Goal: Task Accomplishment & Management: Complete application form

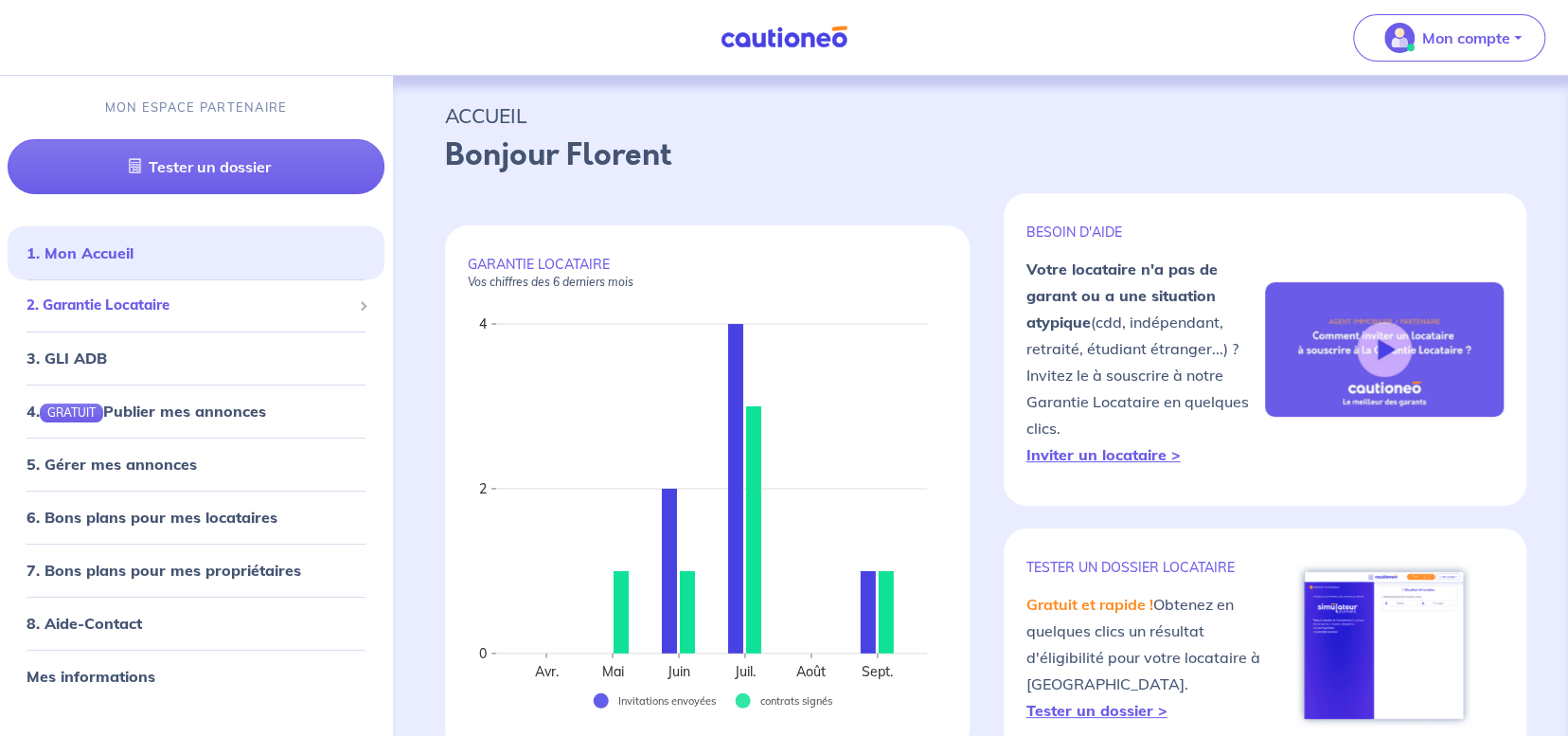
click at [133, 315] on span "2. Garantie Locataire" at bounding box center [189, 306] width 325 height 22
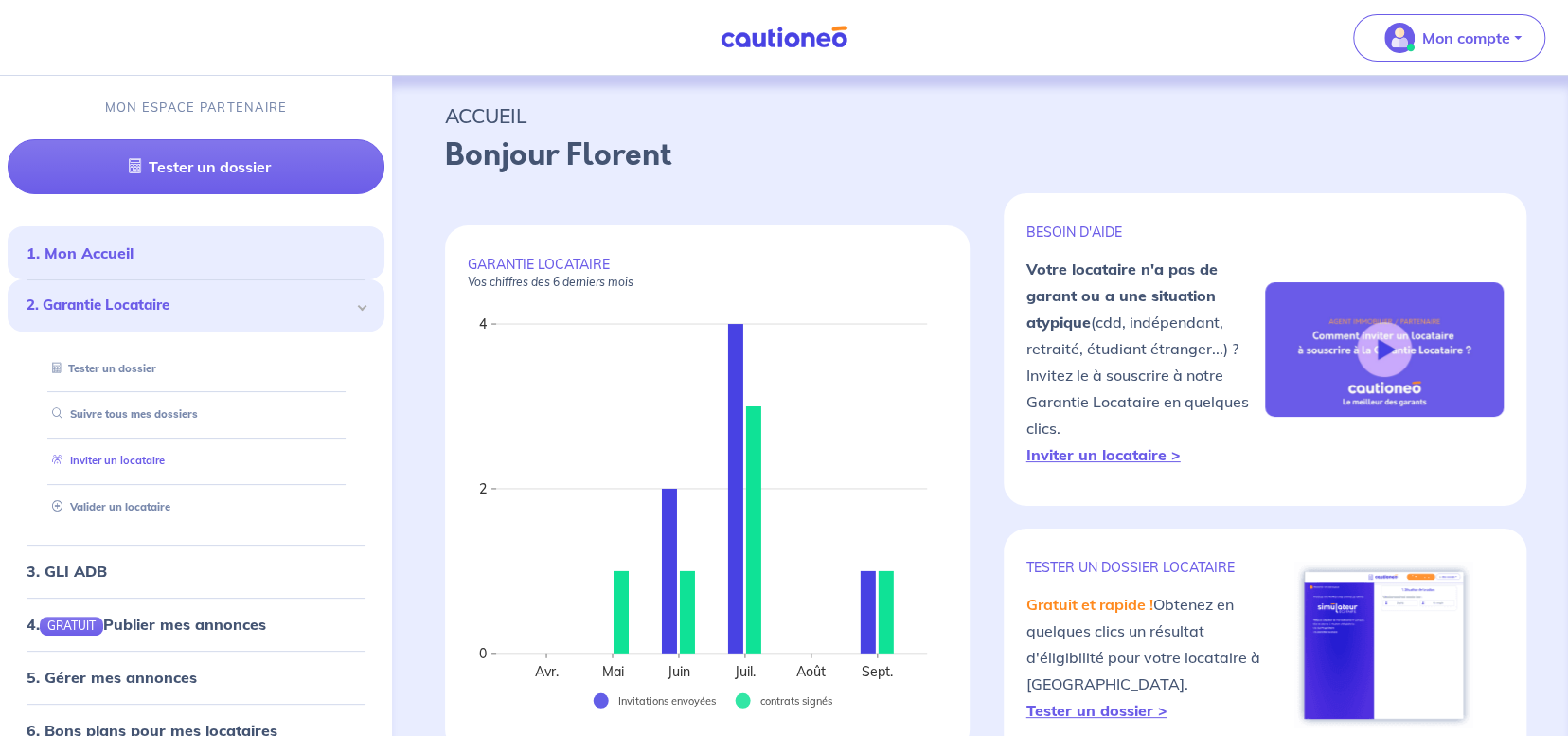
click at [122, 457] on link "Inviter un locataire" at bounding box center [105, 460] width 121 height 13
select select "FR"
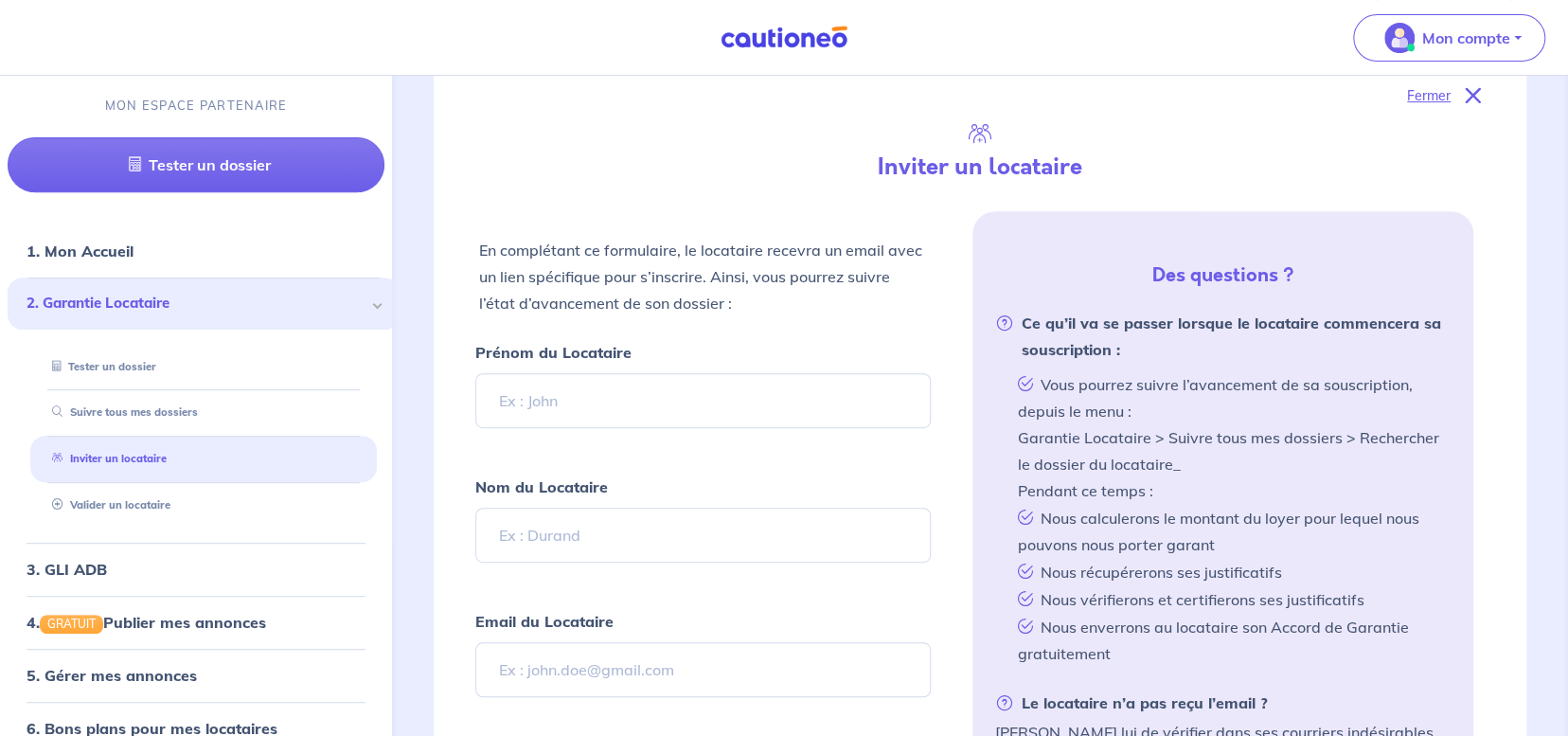
scroll to position [442, 0]
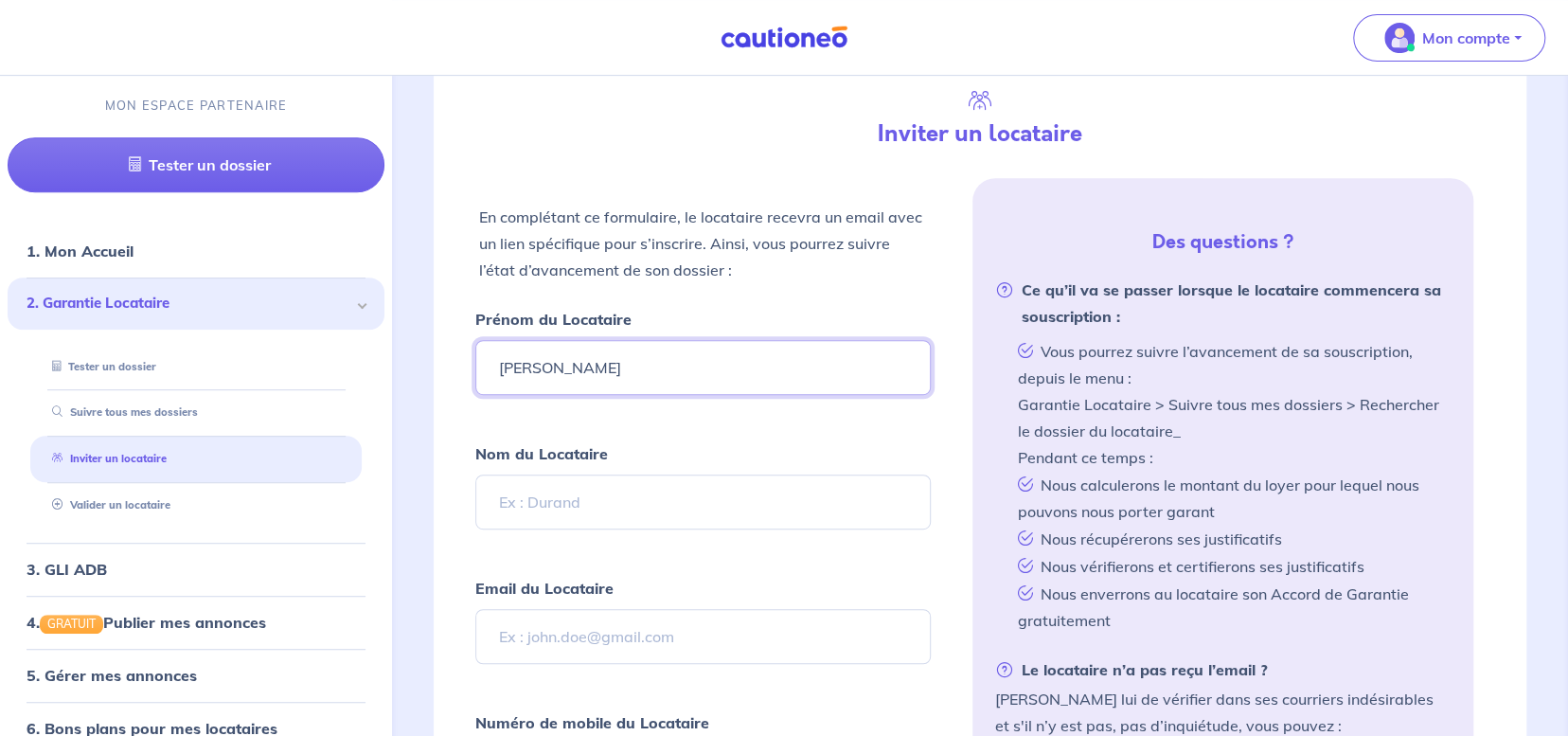
type input "[PERSON_NAME]"
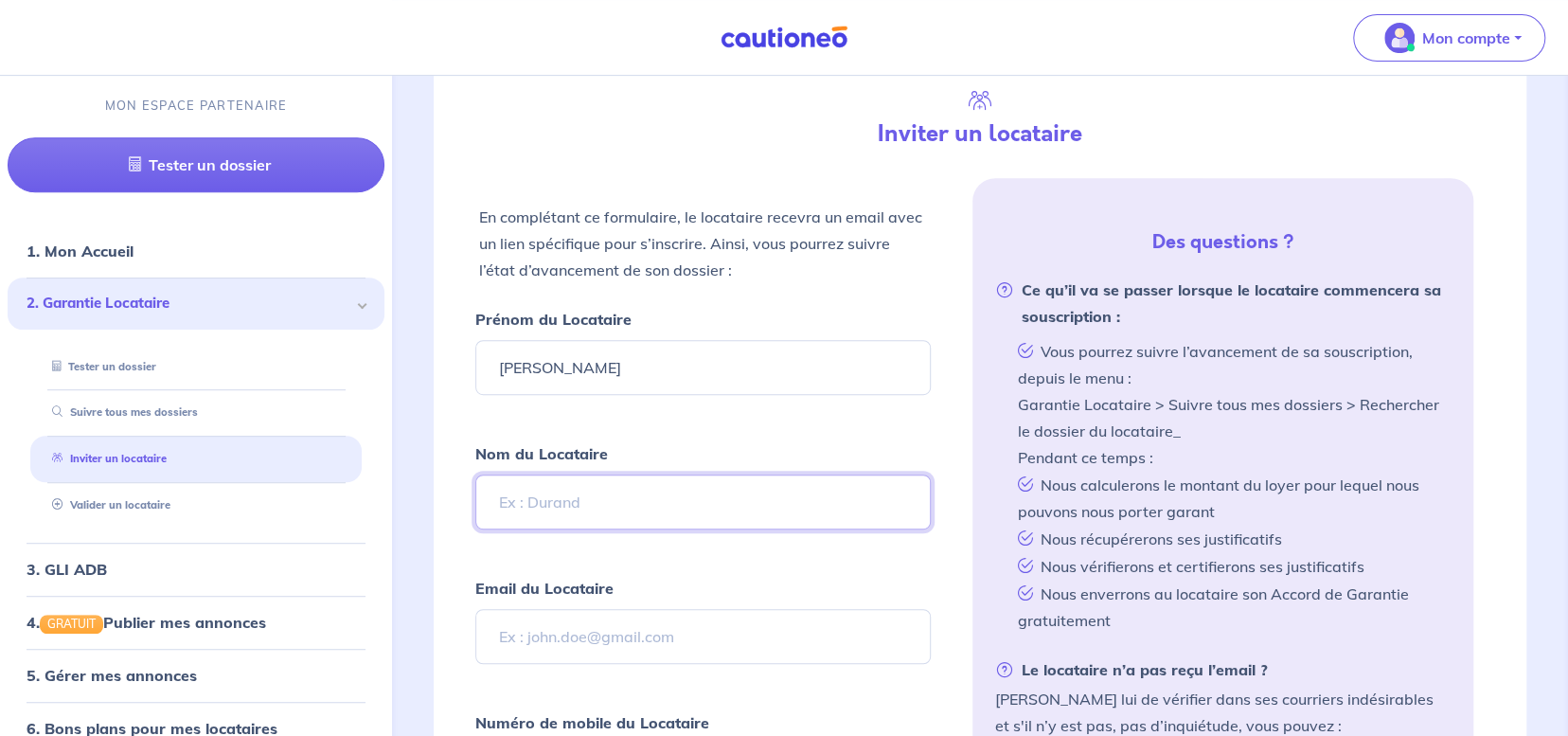
click at [634, 491] on input "Nom du Locataire" at bounding box center [703, 503] width 456 height 55
type input "Roche"
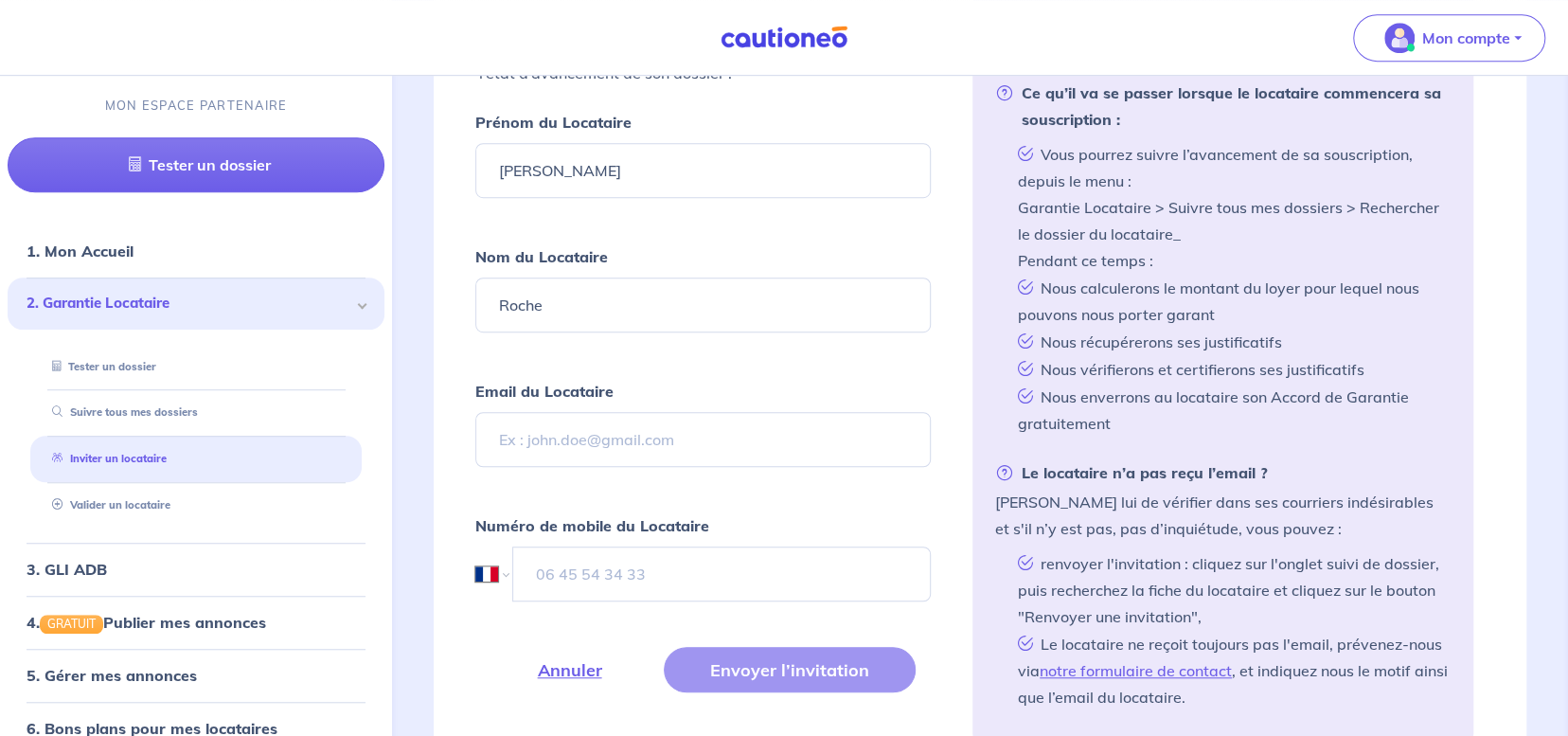
scroll to position [644, 0]
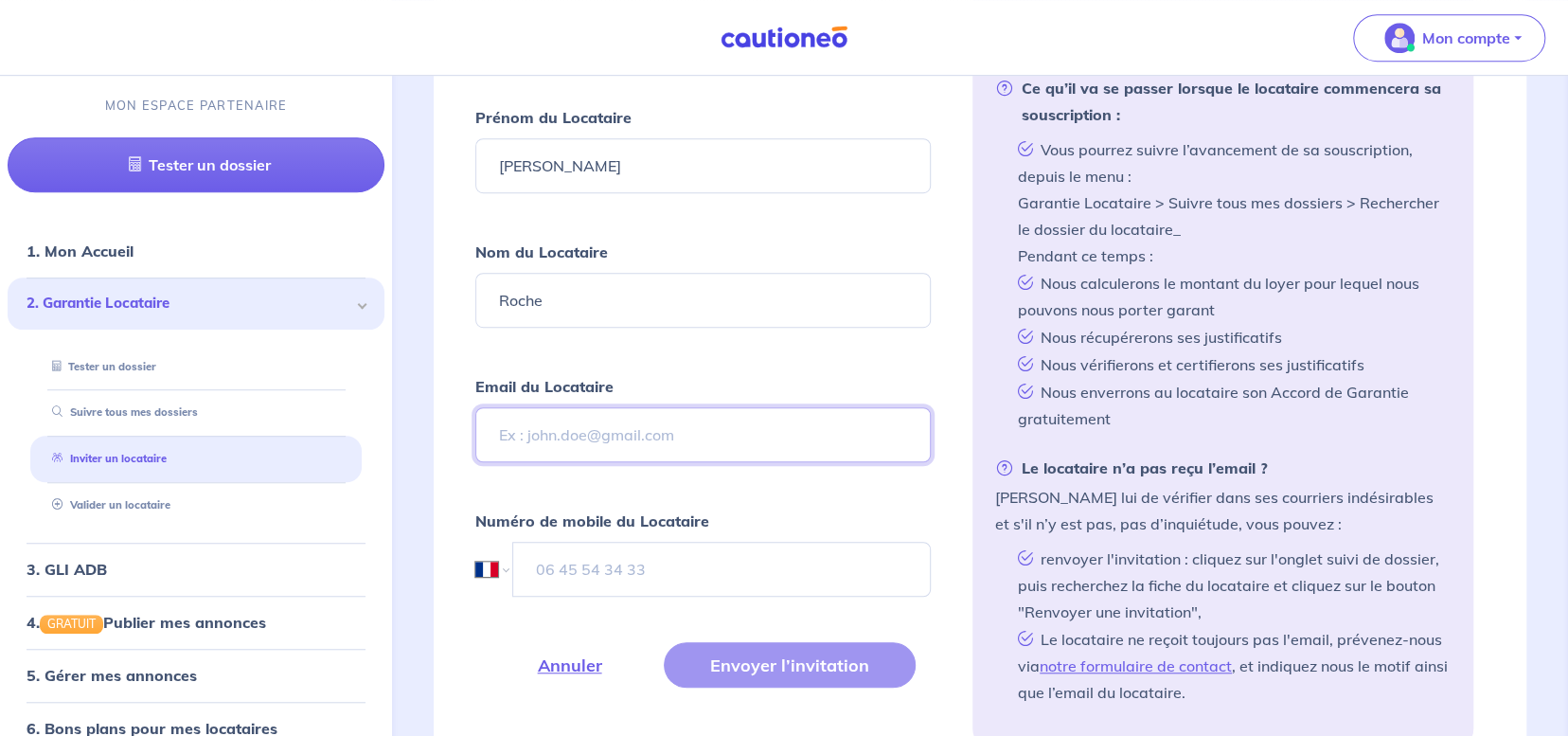
click at [622, 427] on input "Email du Locataire" at bounding box center [703, 435] width 456 height 55
paste input "[EMAIL_ADDRESS][DOMAIN_NAME]"
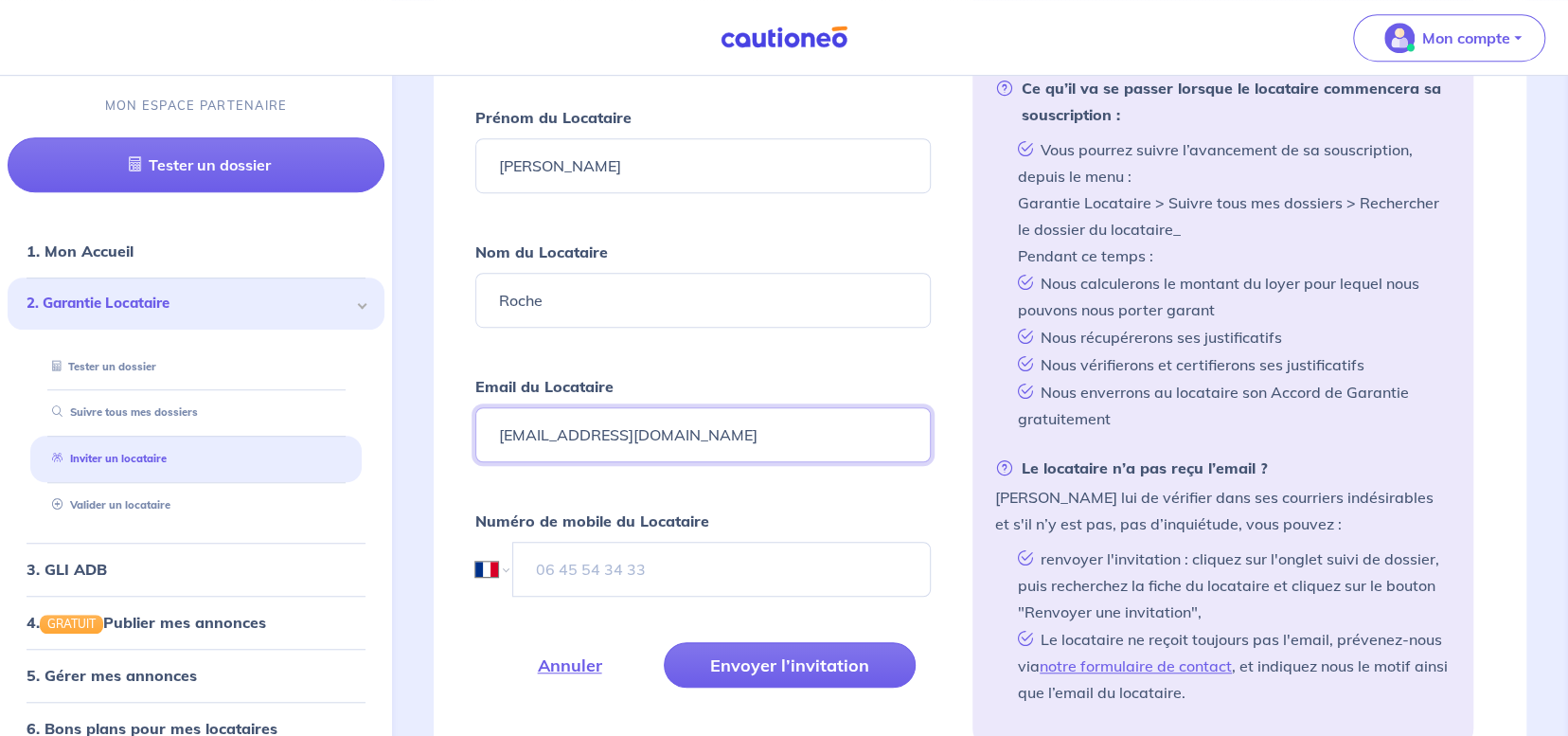
type input "[EMAIL_ADDRESS][DOMAIN_NAME]"
click at [606, 582] on input "tel" at bounding box center [722, 570] width 417 height 55
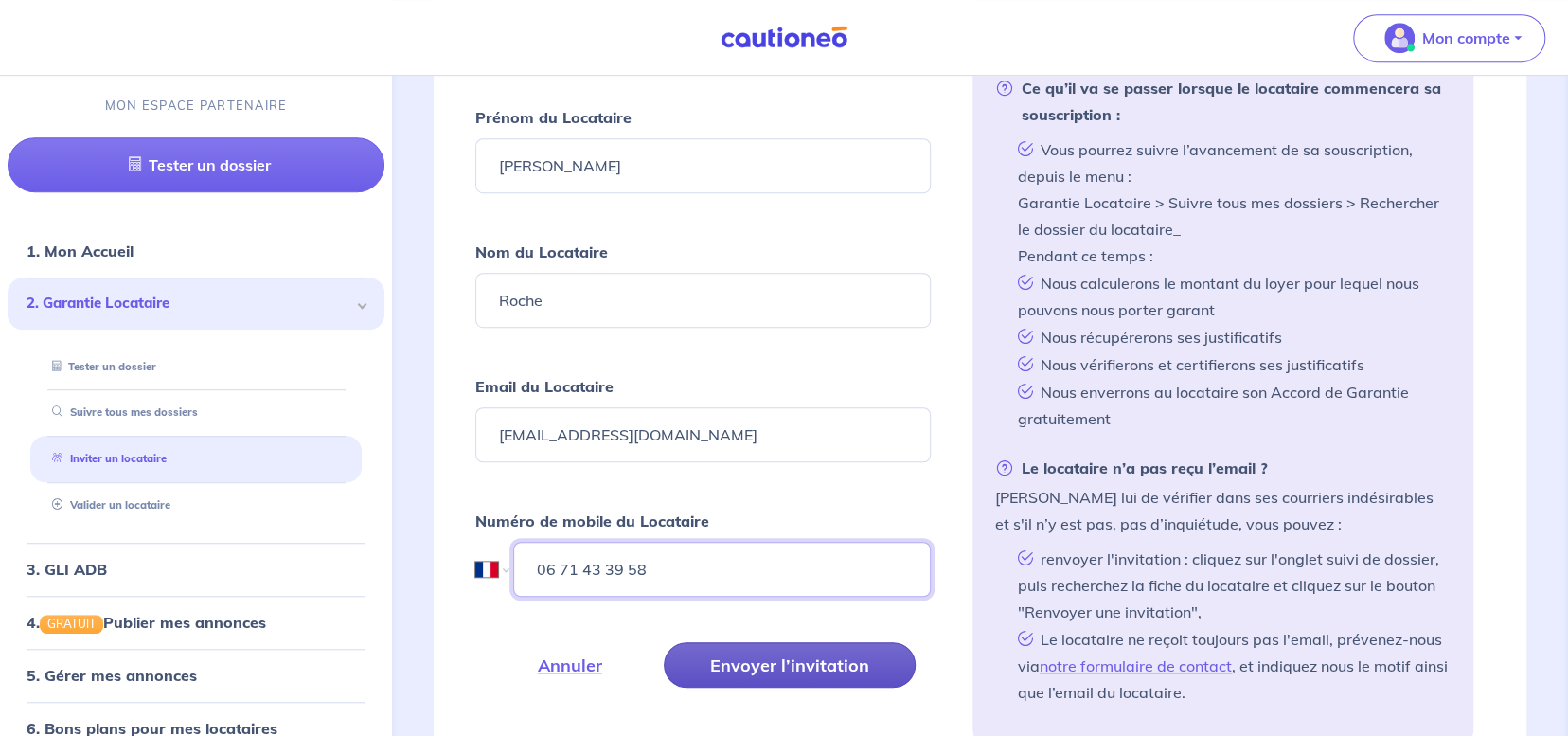
type input "06 71 43 39 58"
click at [805, 643] on button "Envoyer l’invitation" at bounding box center [790, 666] width 252 height 46
